Goal: Task Accomplishment & Management: Manage account settings

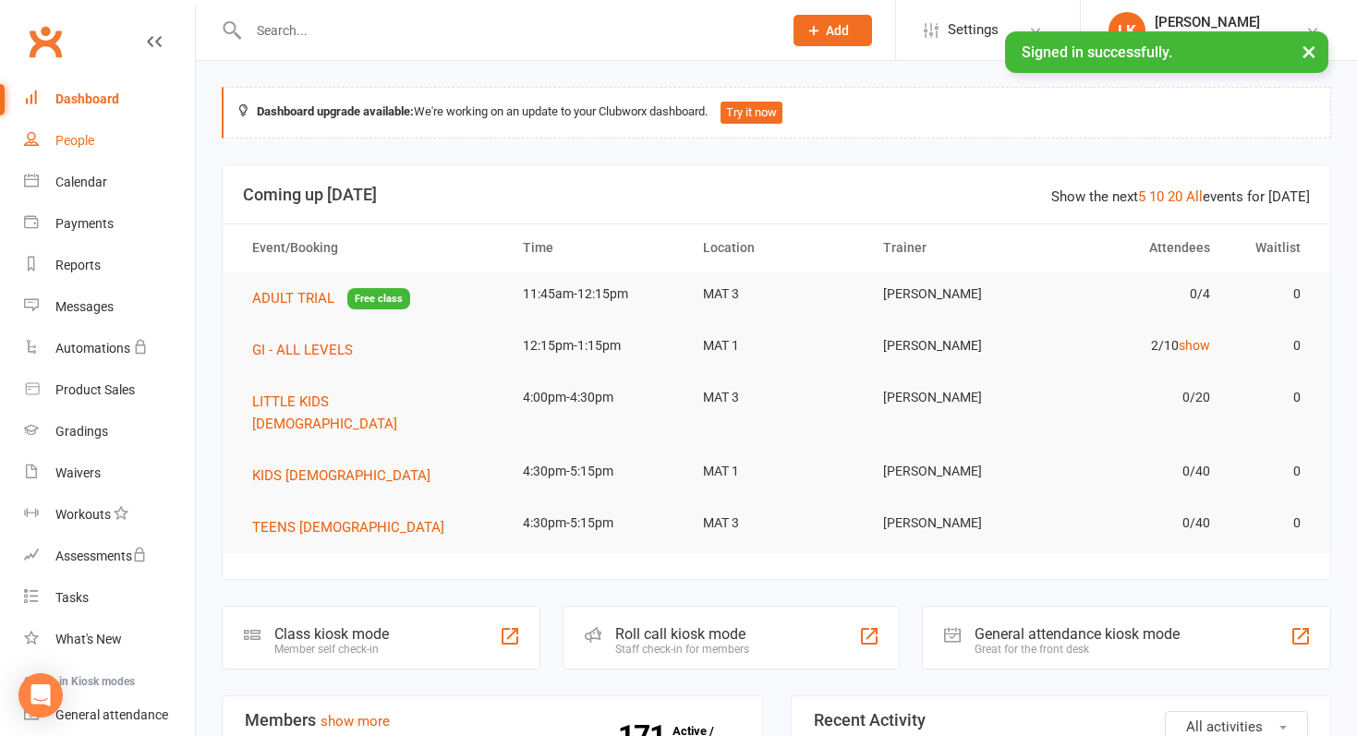
click at [78, 142] on div "People" at bounding box center [74, 140] width 39 height 15
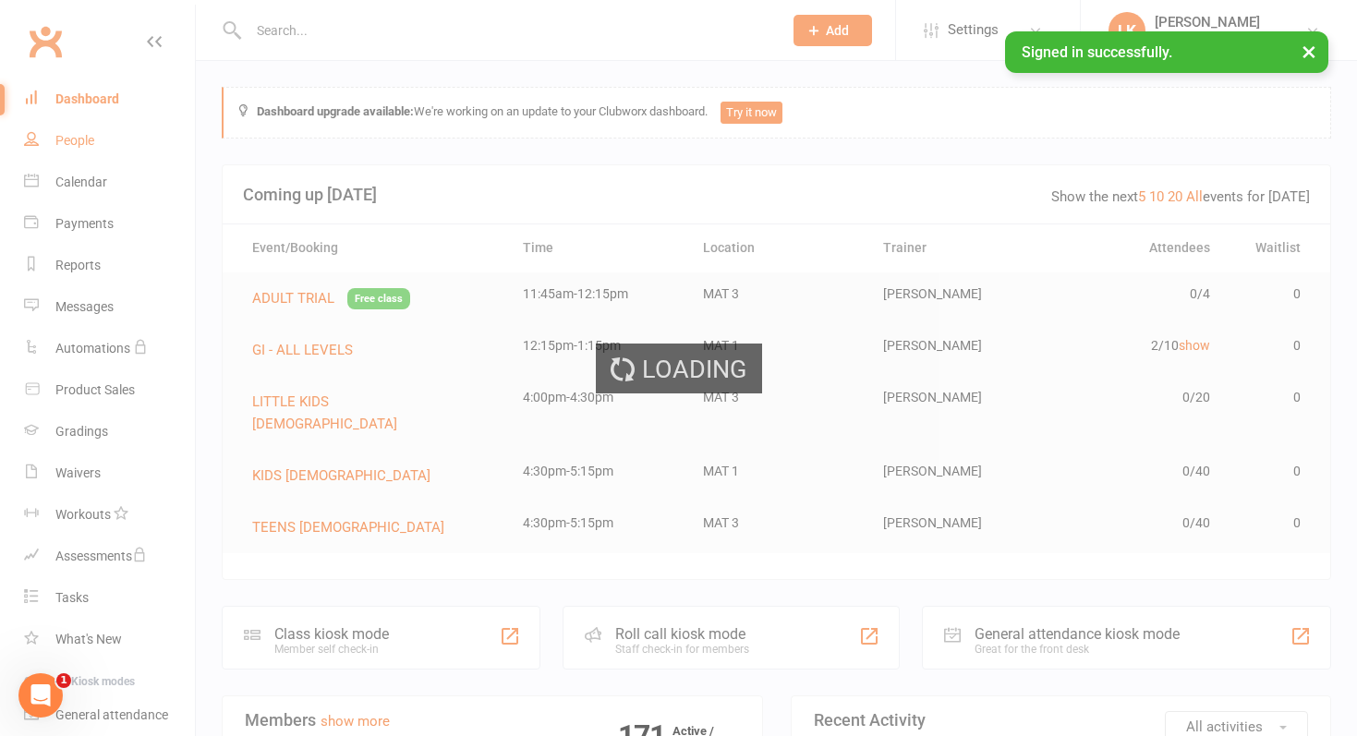
select select "50"
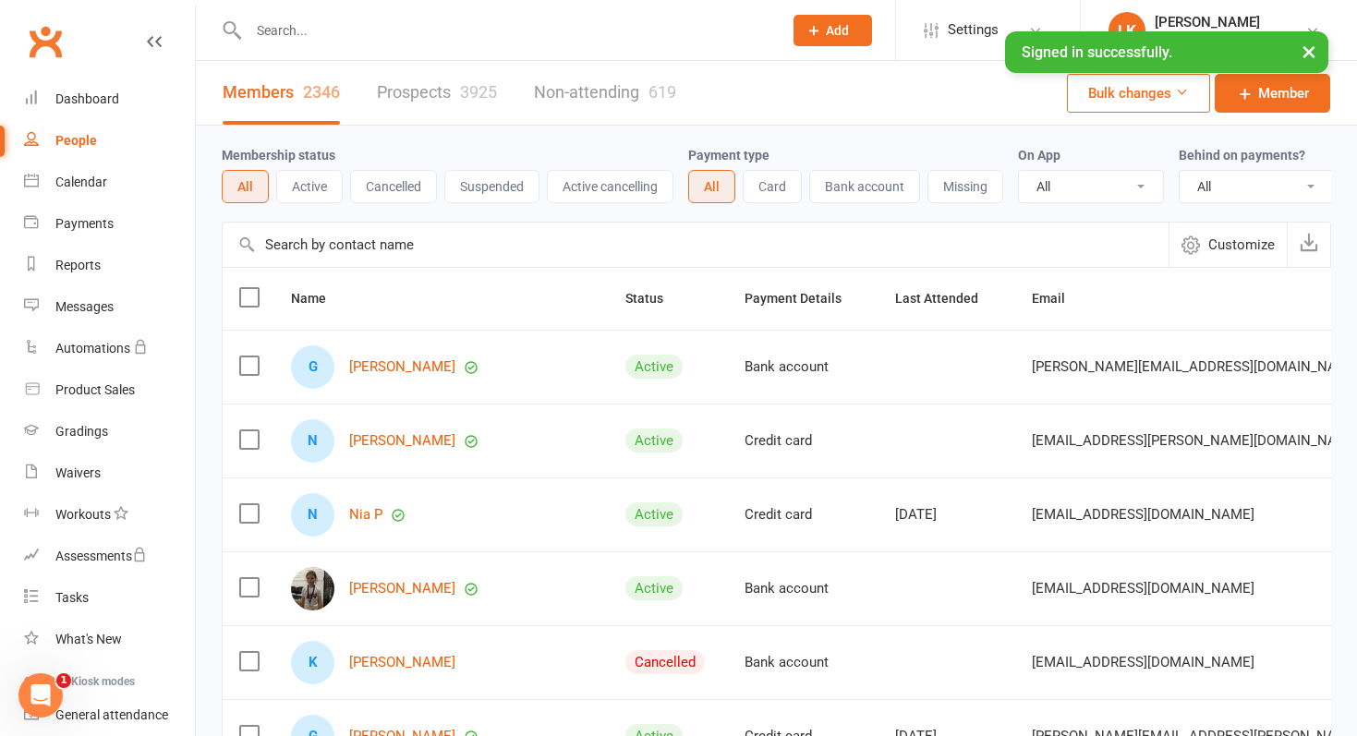
click at [592, 185] on button "Active cancelling" at bounding box center [610, 186] width 127 height 33
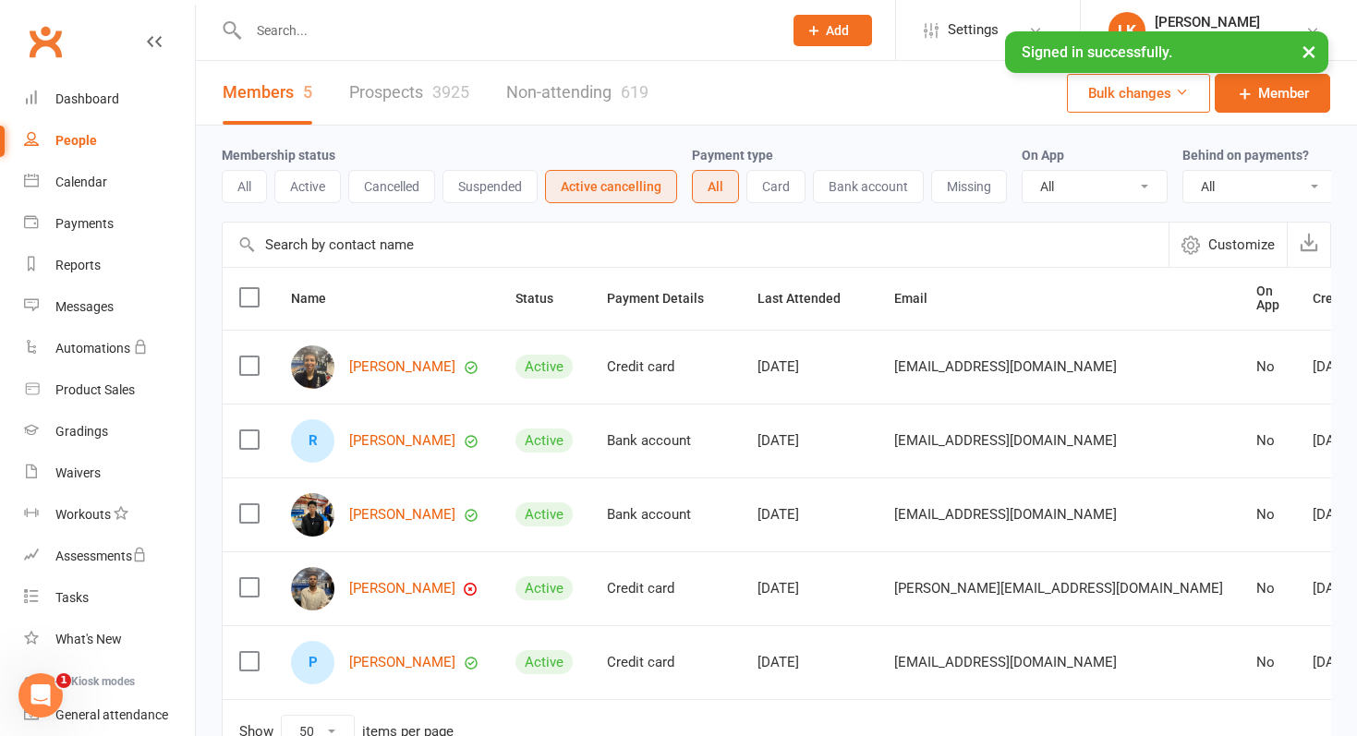
click at [487, 190] on button "Suspended" at bounding box center [489, 186] width 95 height 33
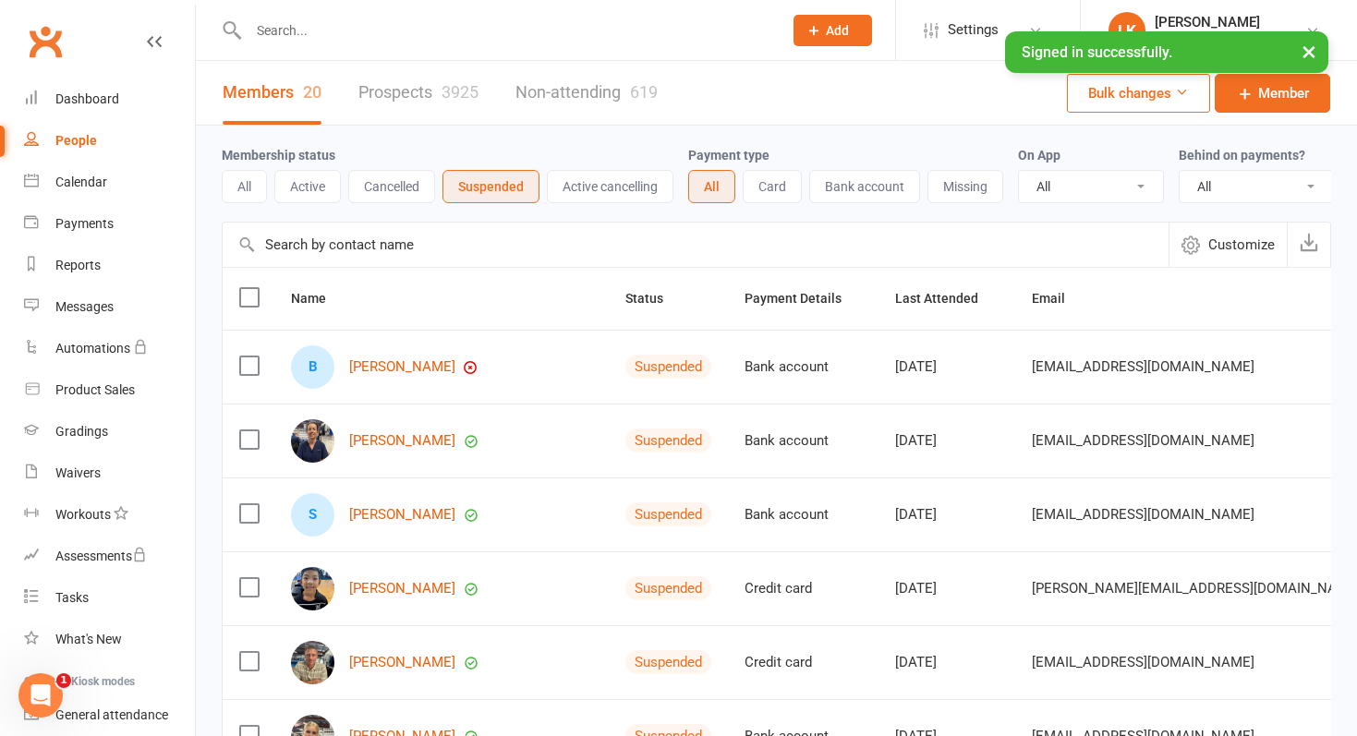
click at [318, 187] on button "Active" at bounding box center [307, 186] width 66 height 33
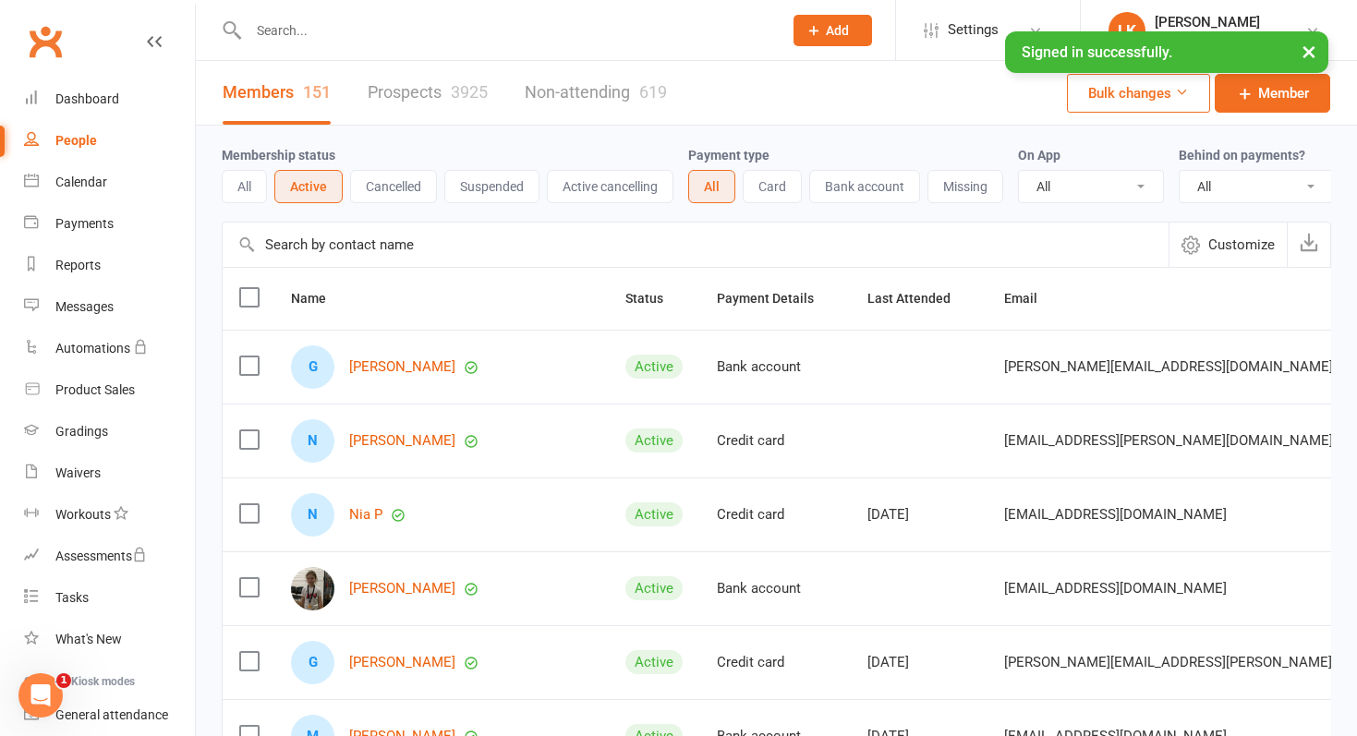
click at [382, 42] on input "text" at bounding box center [506, 31] width 526 height 26
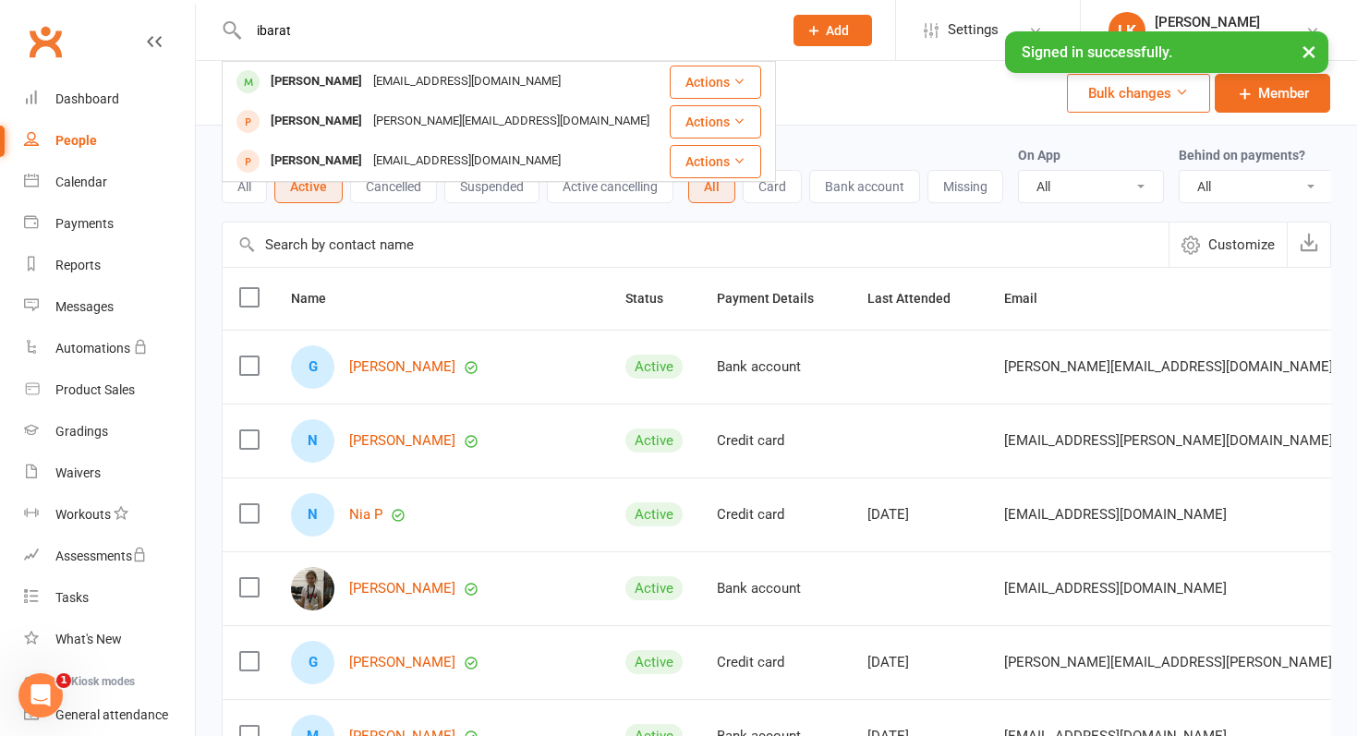
click at [308, 32] on input "ibarat" at bounding box center [506, 31] width 526 height 26
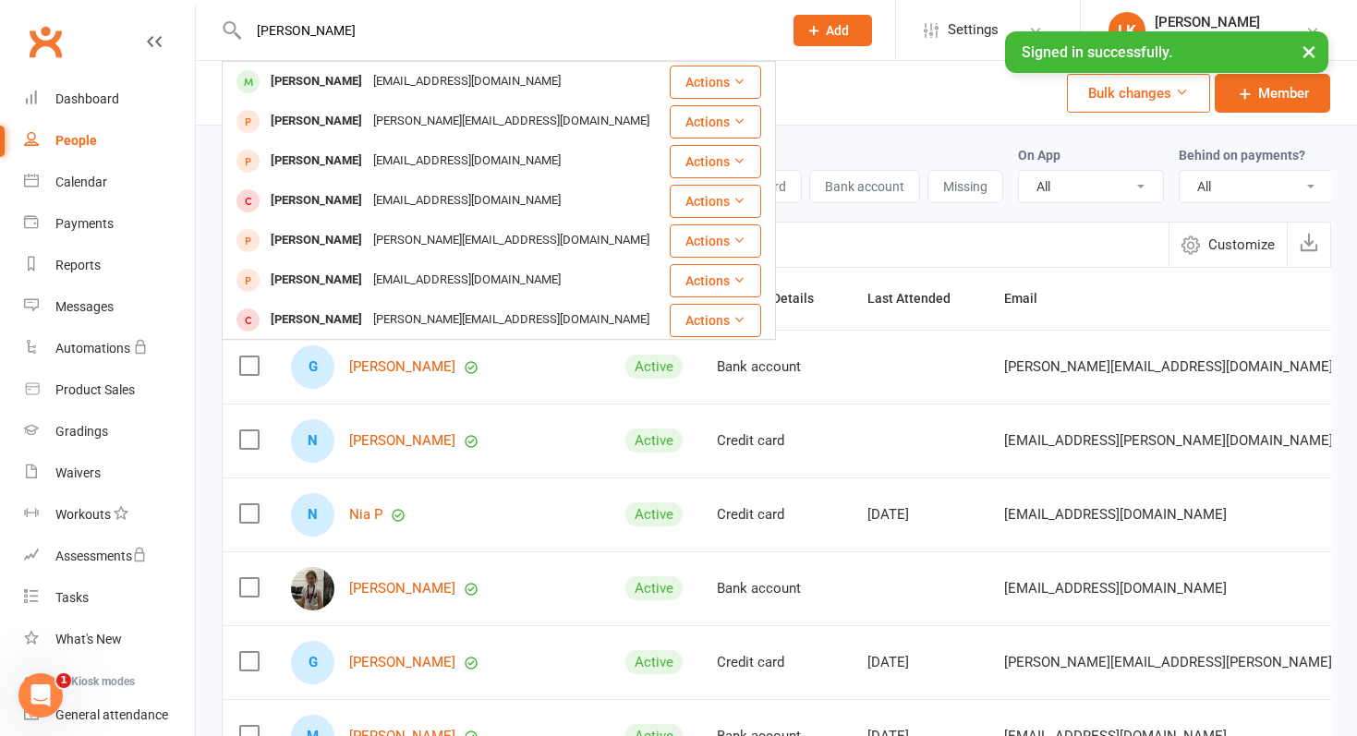
click at [315, 22] on input "[PERSON_NAME]" at bounding box center [506, 31] width 526 height 26
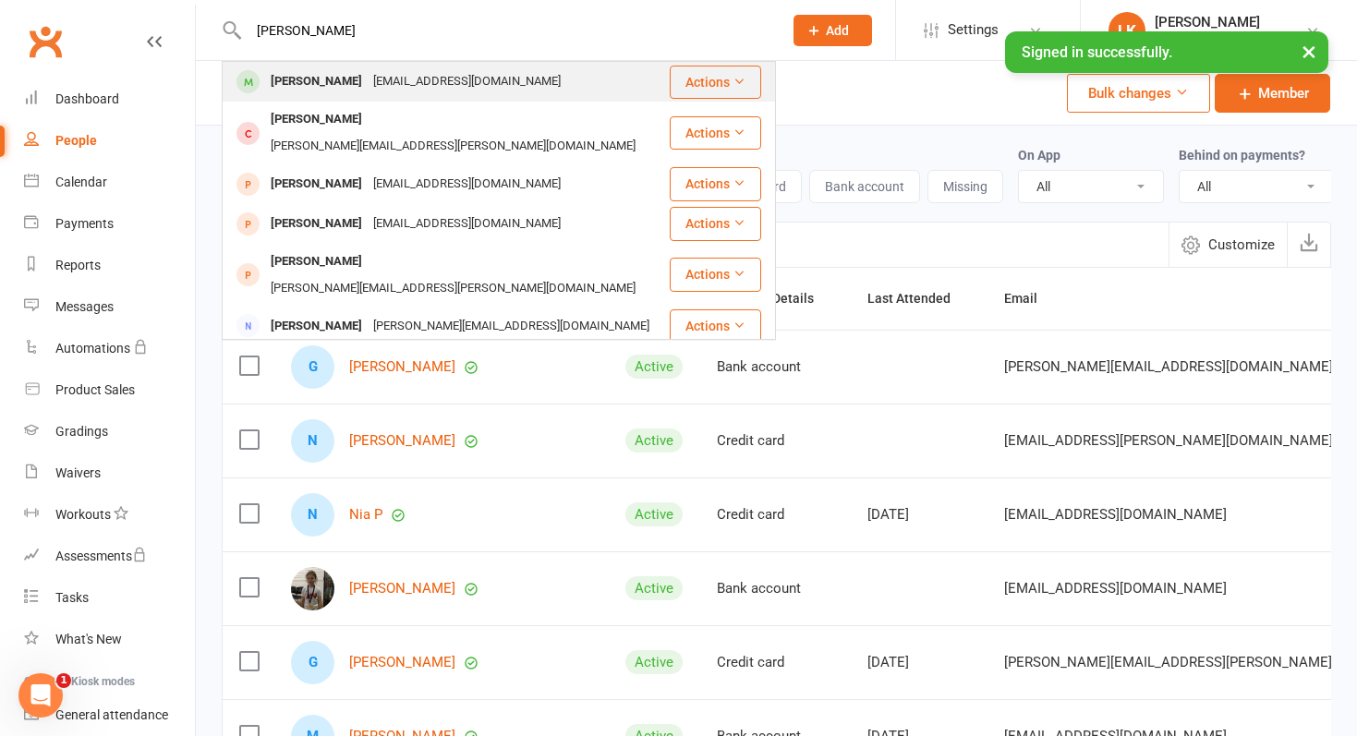
type input "[PERSON_NAME]"
click at [294, 76] on div "[PERSON_NAME]" at bounding box center [316, 81] width 103 height 27
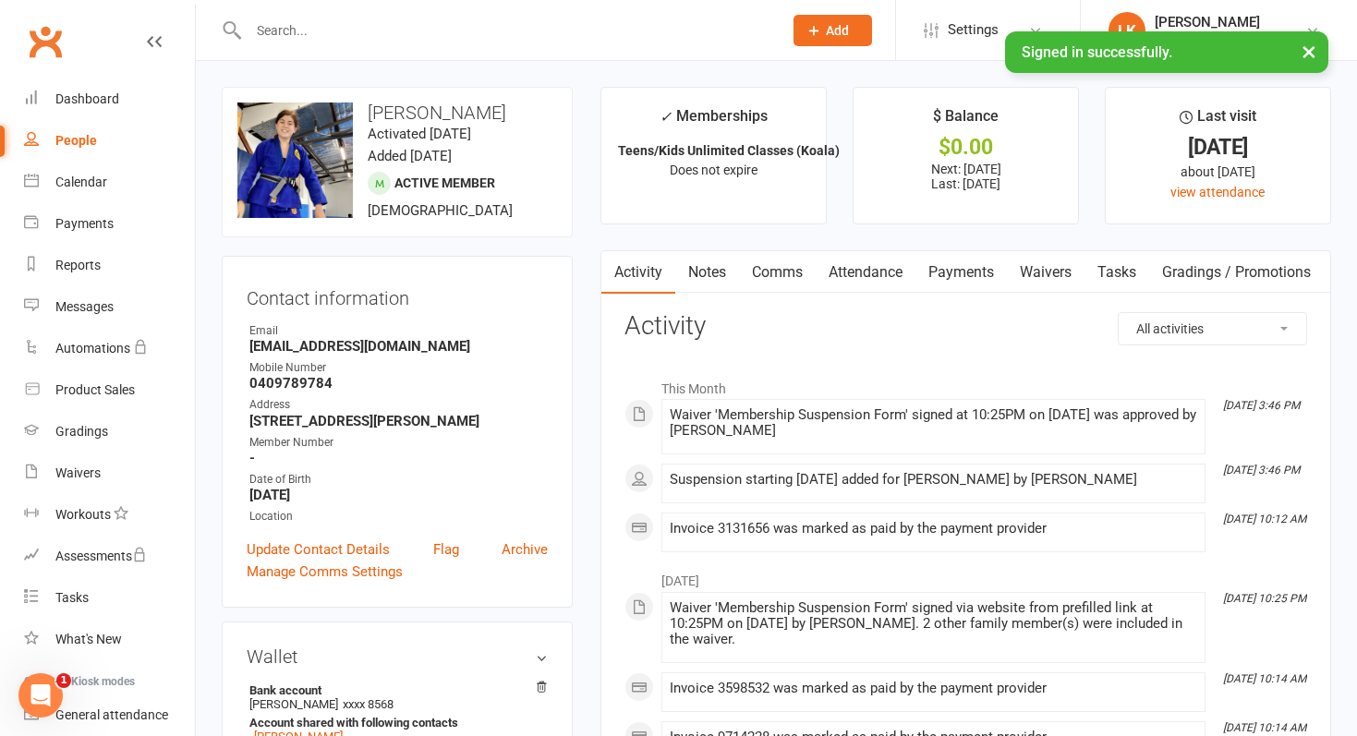
click at [965, 278] on link "Payments" at bounding box center [960, 272] width 91 height 42
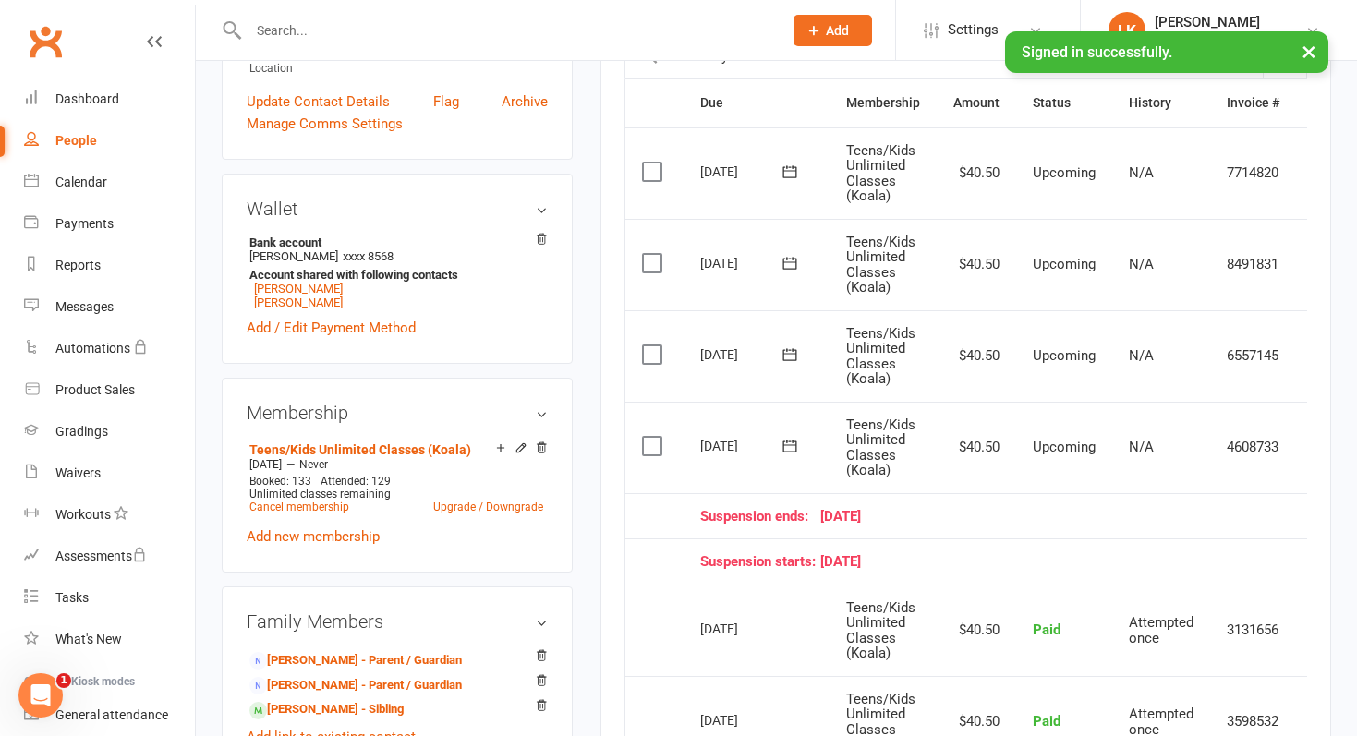
scroll to position [477, 0]
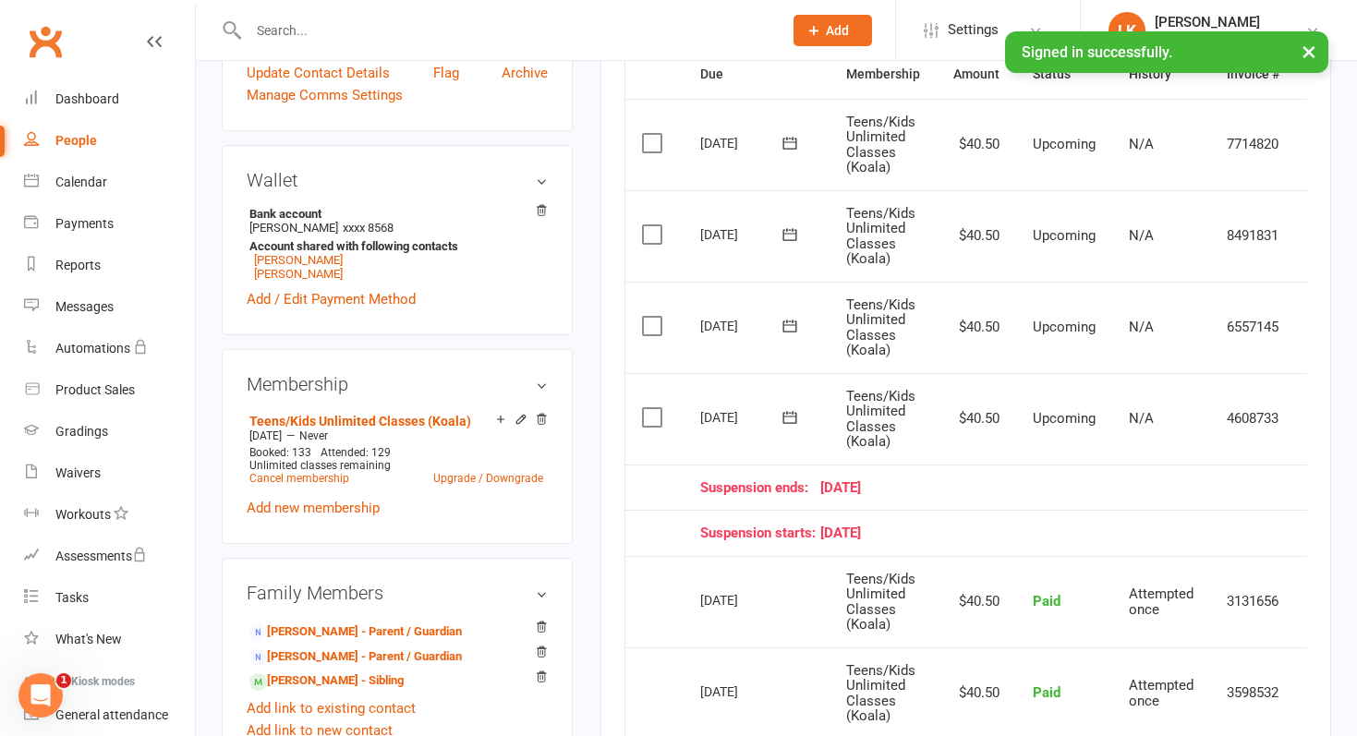
click at [294, 29] on input "text" at bounding box center [506, 31] width 526 height 26
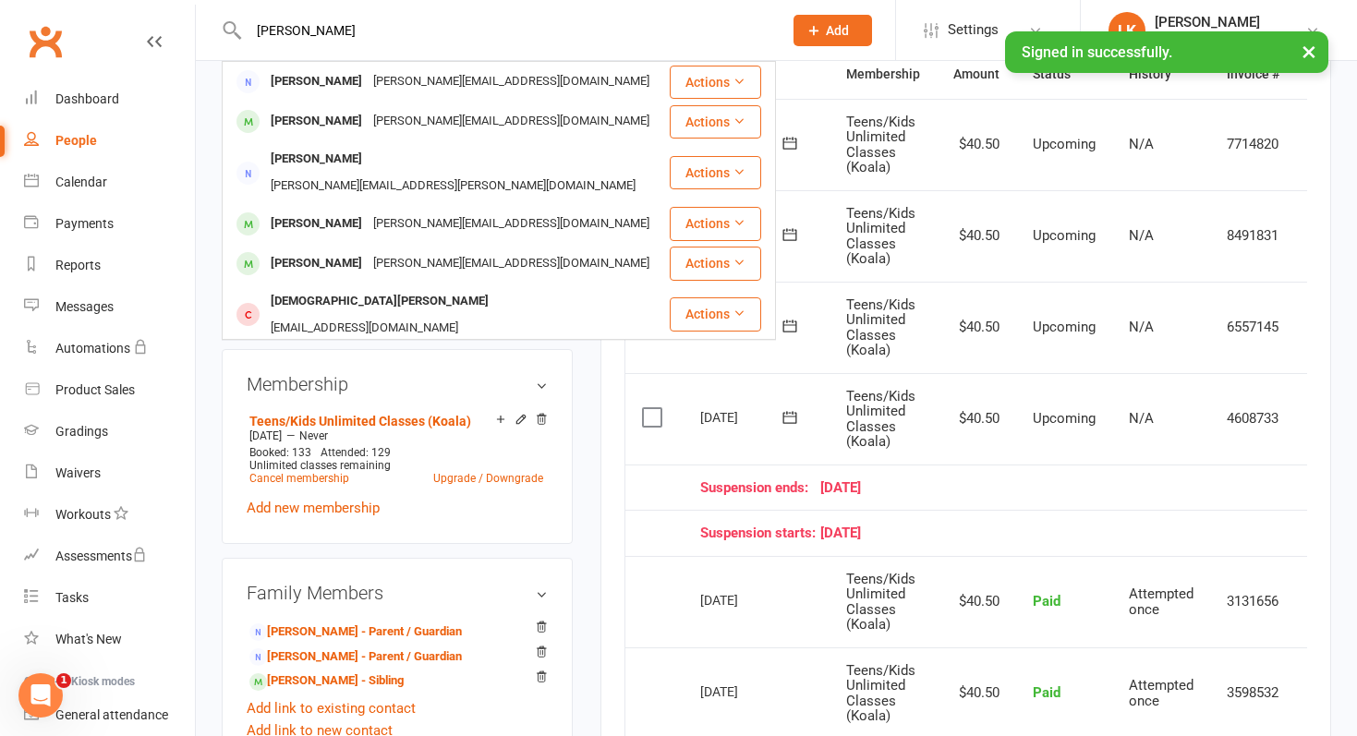
type input "[PERSON_NAME]"
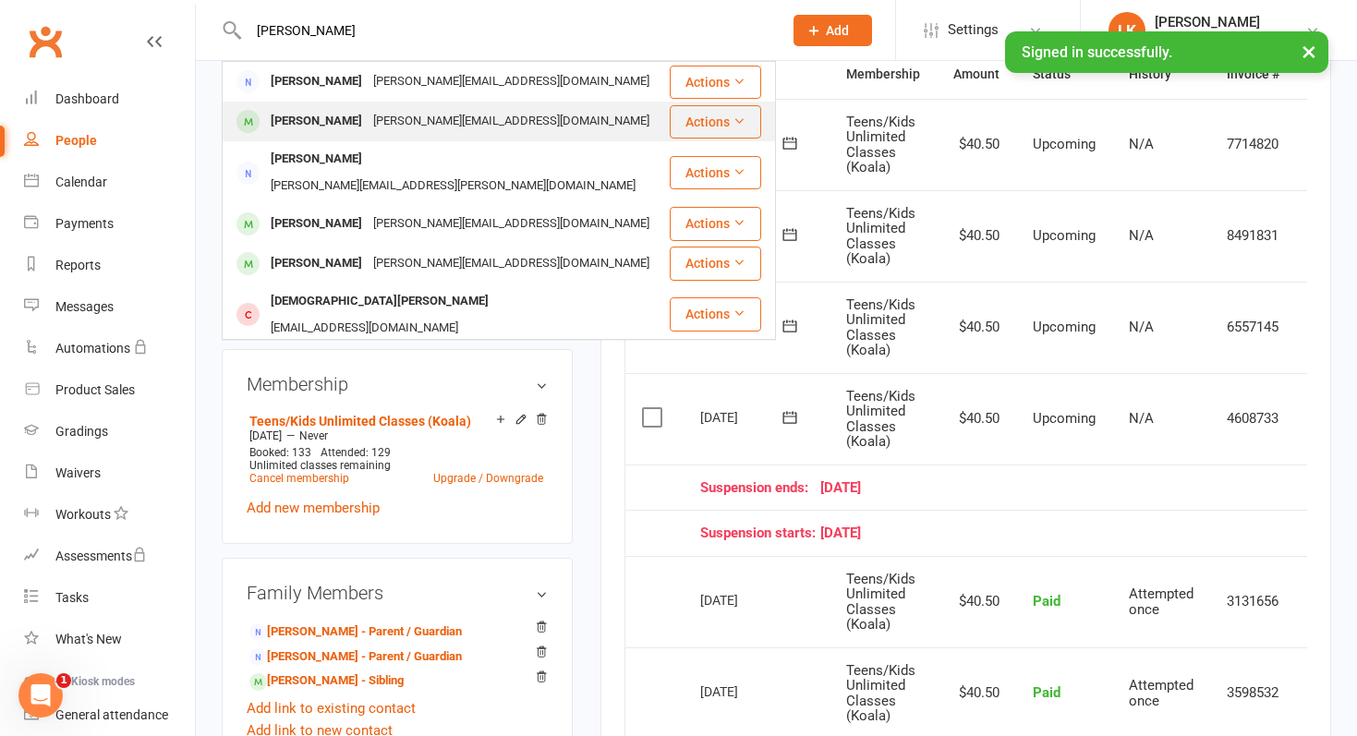
click at [309, 122] on div "[PERSON_NAME]" at bounding box center [316, 121] width 103 height 27
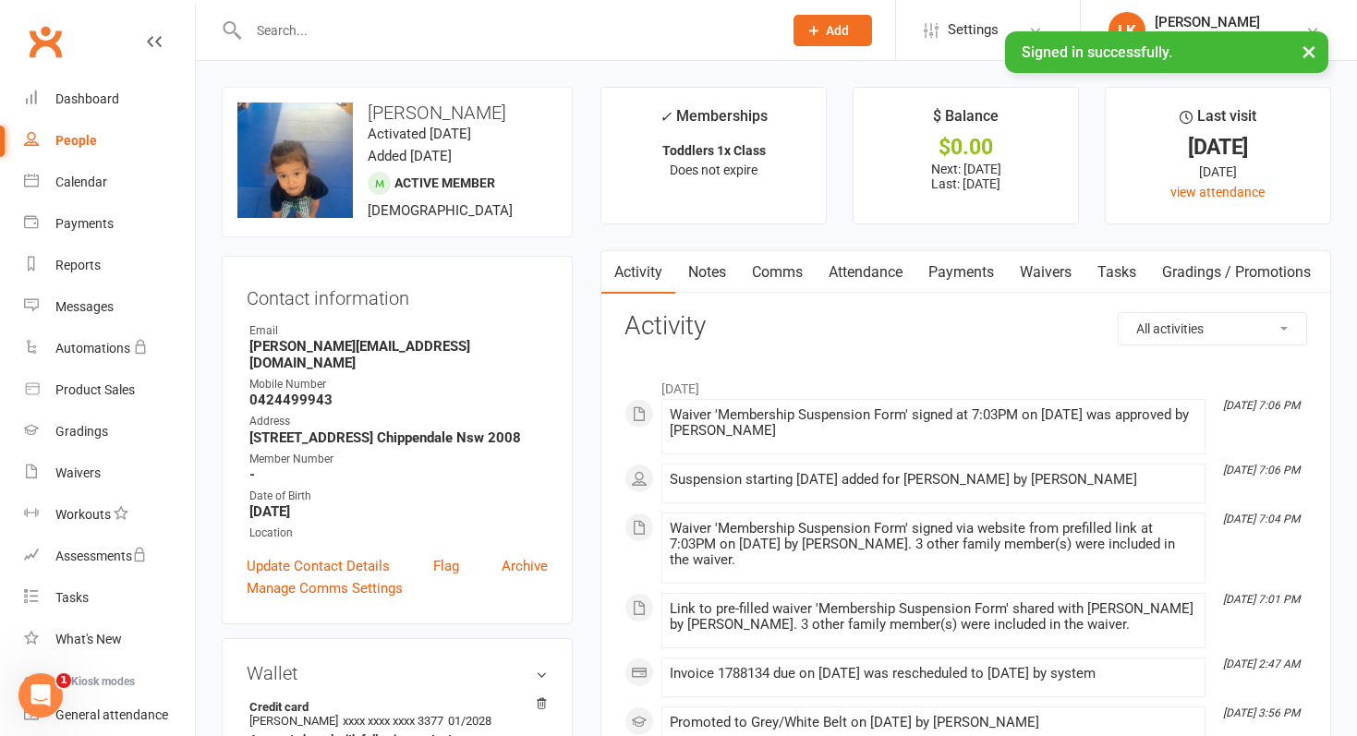
click at [964, 267] on link "Payments" at bounding box center [960, 272] width 91 height 42
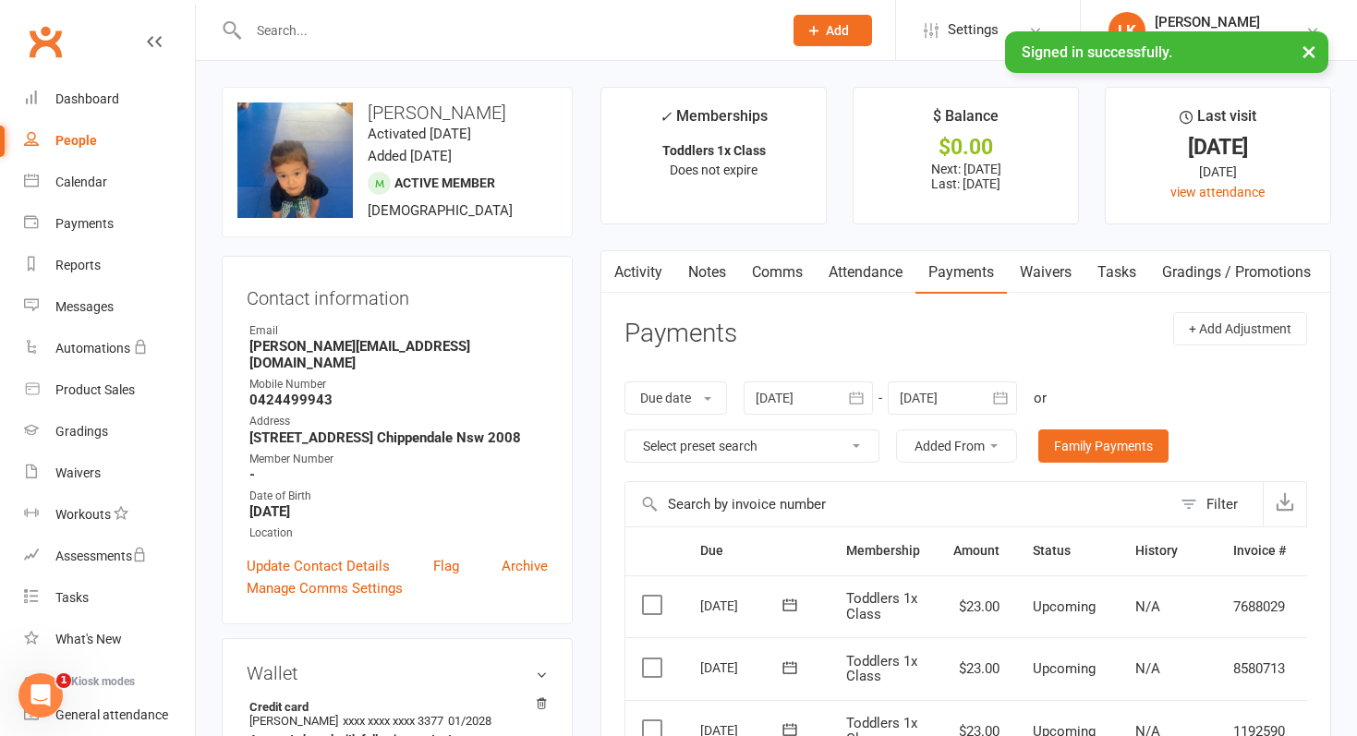
click at [329, 41] on input "text" at bounding box center [506, 31] width 526 height 26
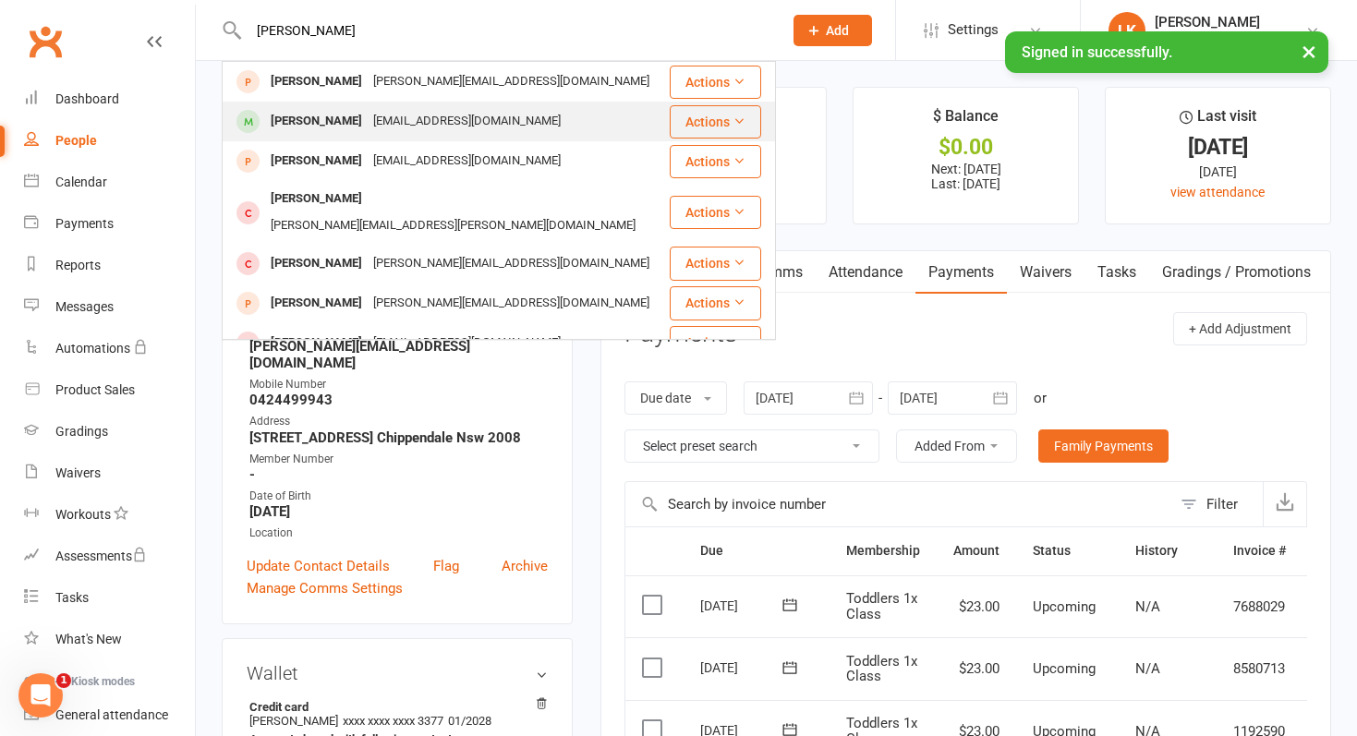
type input "[PERSON_NAME]"
click at [321, 120] on div "[PERSON_NAME]" at bounding box center [316, 121] width 103 height 27
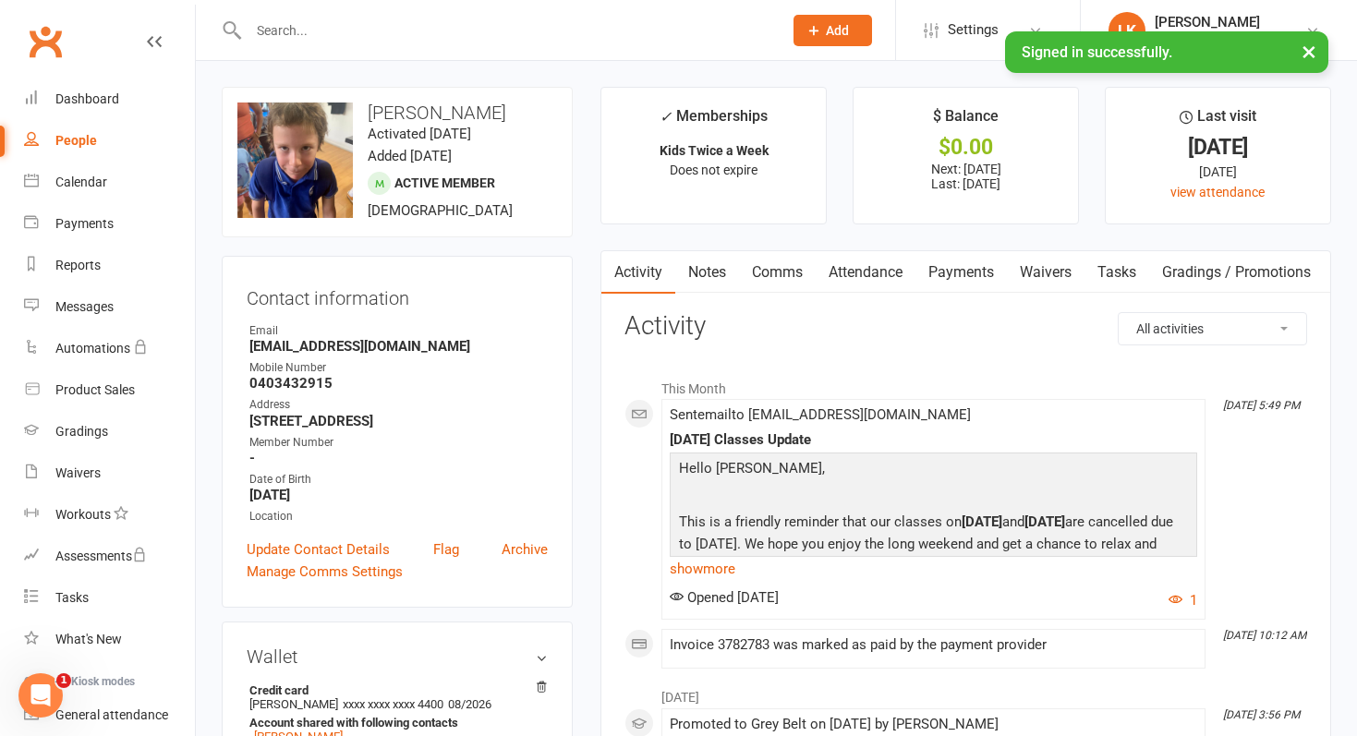
click at [956, 269] on link "Payments" at bounding box center [960, 272] width 91 height 42
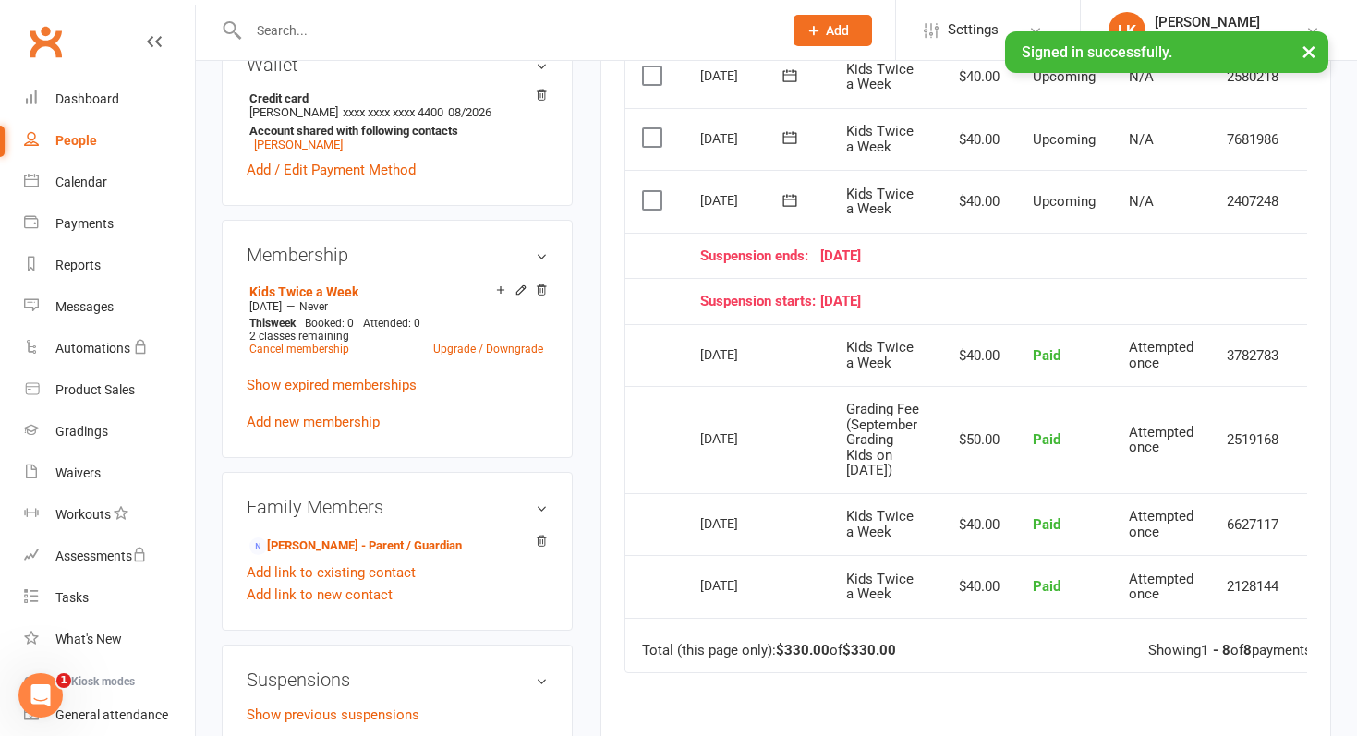
scroll to position [405, 0]
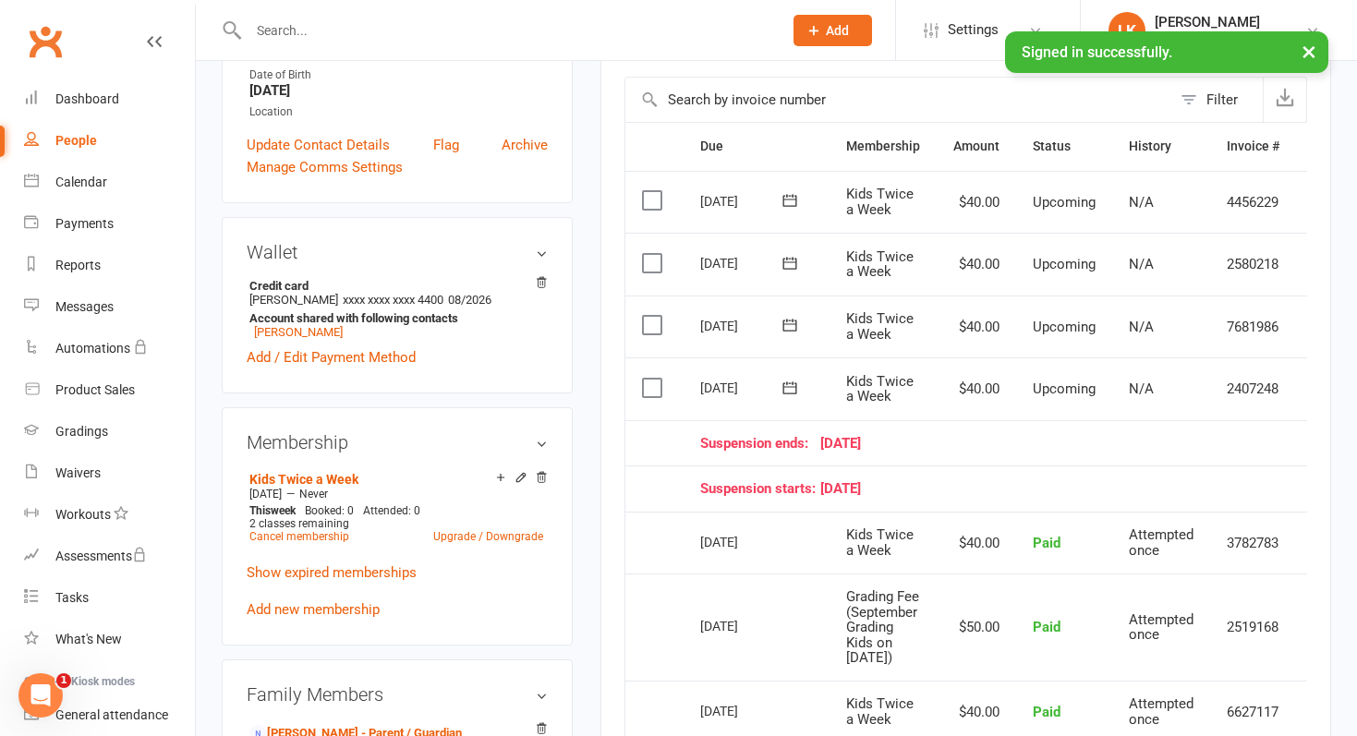
click at [315, 28] on input "text" at bounding box center [506, 31] width 526 height 26
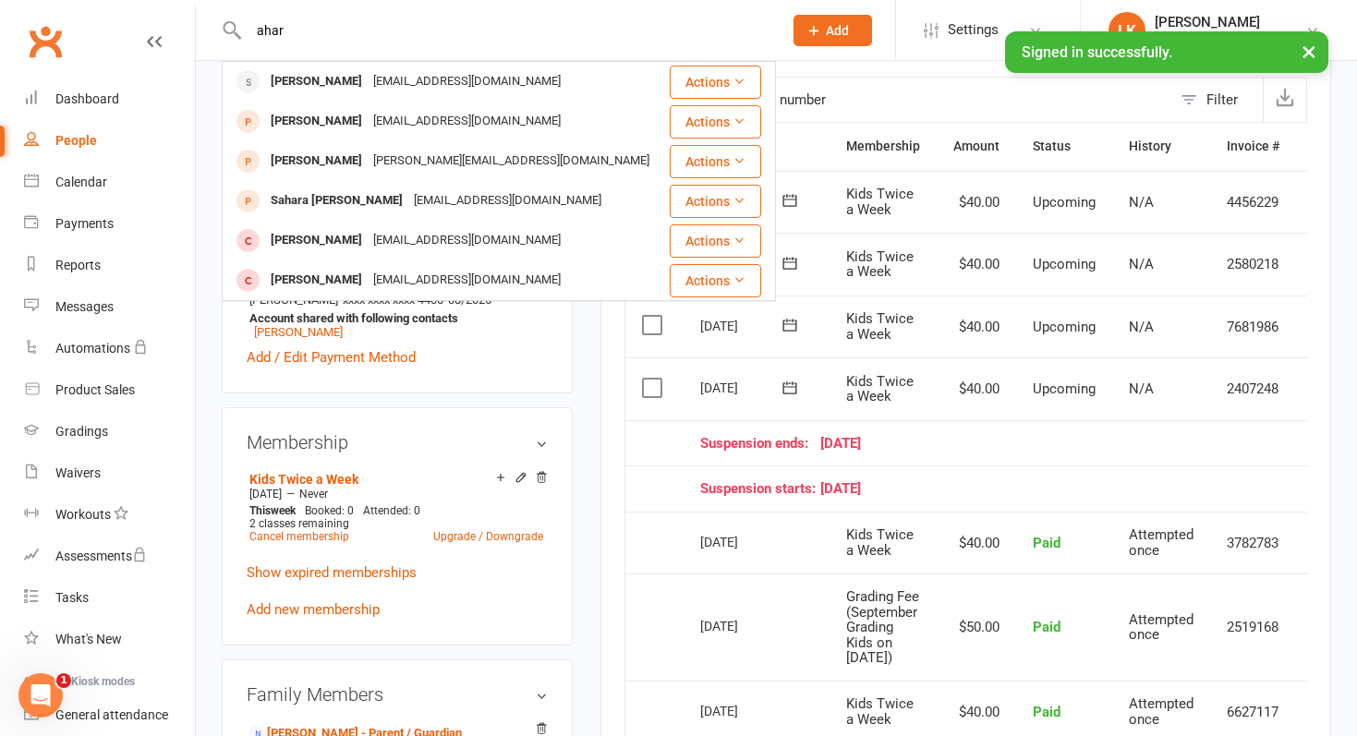
type input "ahar"
